Goal: Find specific page/section: Find specific page/section

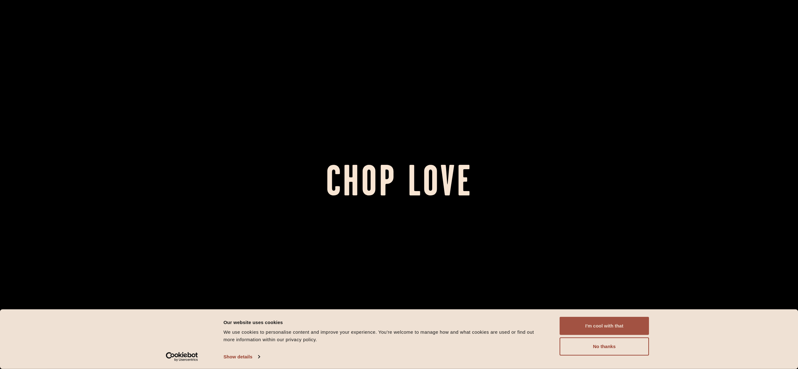
click at [579, 328] on button "I'm cool with that" at bounding box center [604, 326] width 89 height 18
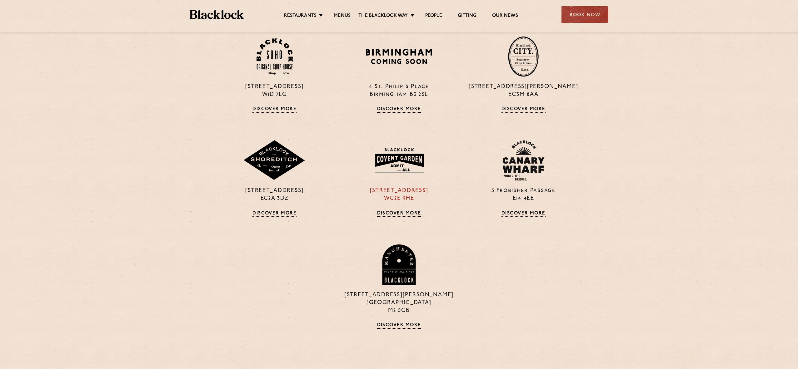
scroll to position [588, 0]
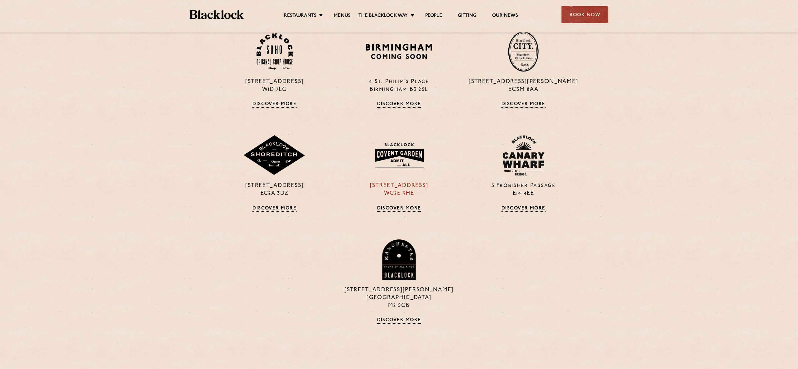
click at [406, 208] on link "Discover More" at bounding box center [399, 209] width 44 height 6
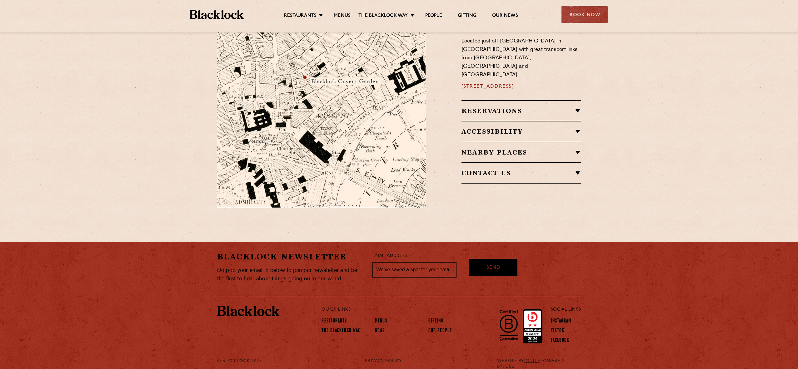
scroll to position [378, 0]
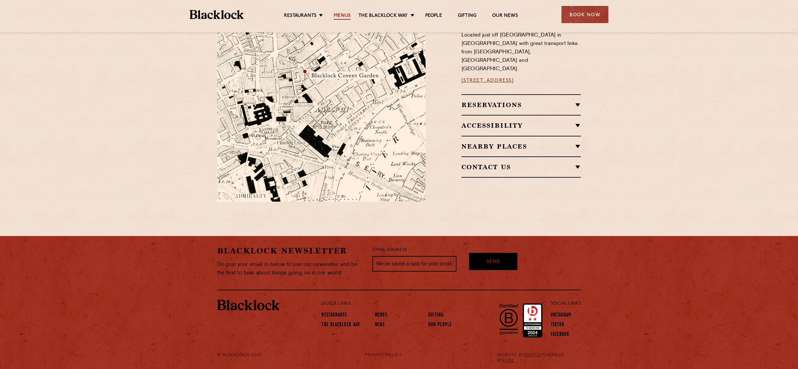
click at [340, 16] on link "Menus" at bounding box center [342, 16] width 17 height 7
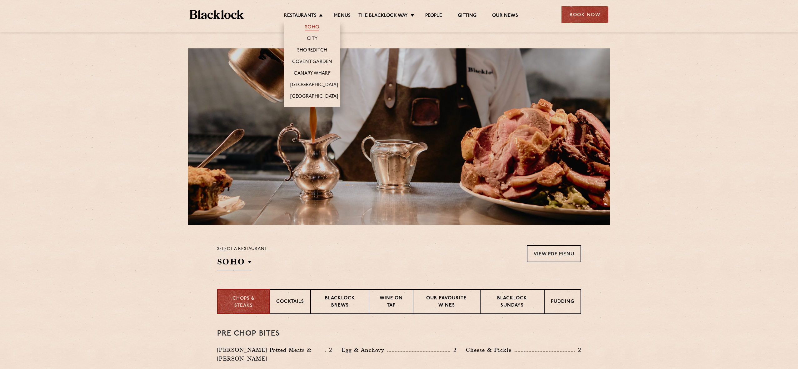
click at [312, 28] on link "Soho" at bounding box center [312, 27] width 14 height 7
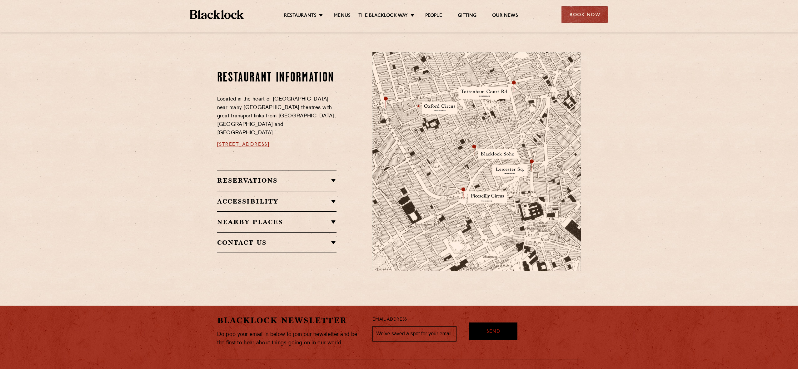
scroll to position [316, 0]
click at [304, 177] on h2 "Reservations" at bounding box center [277, 181] width 120 height 8
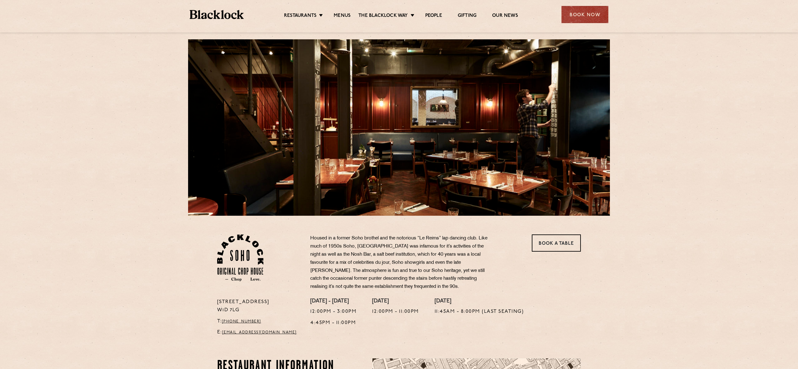
scroll to position [8, 0]
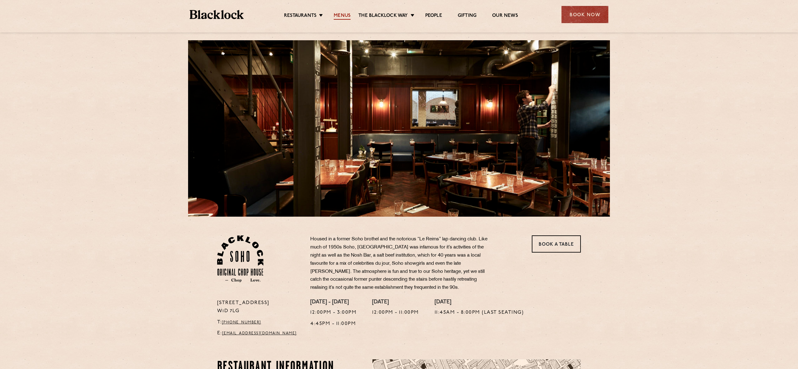
click at [341, 16] on link "Menus" at bounding box center [342, 16] width 17 height 7
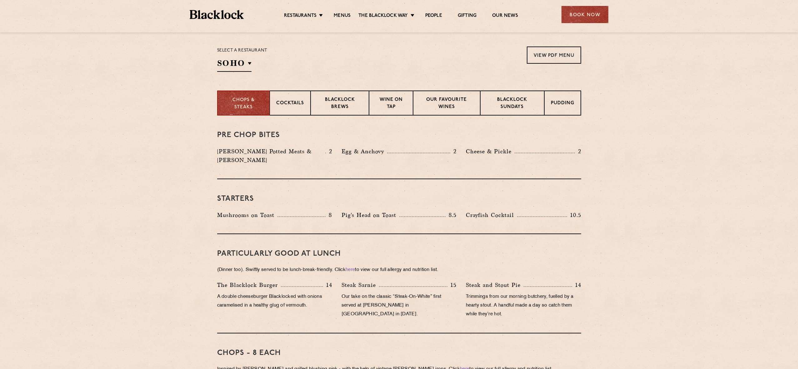
scroll to position [209, 0]
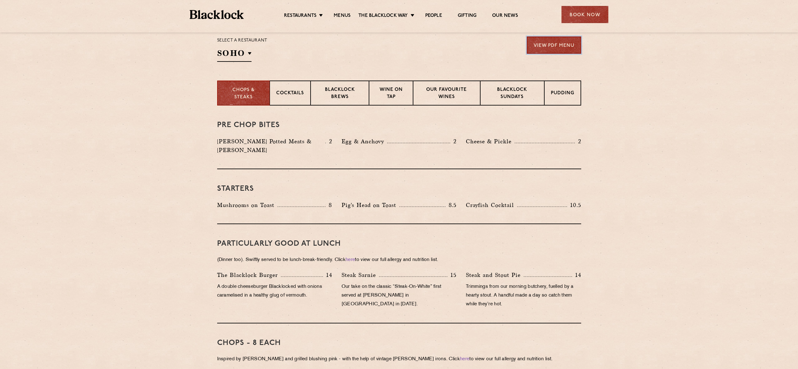
click at [547, 49] on link "View PDF Menu" at bounding box center [554, 45] width 54 height 17
